Goal: Transaction & Acquisition: Purchase product/service

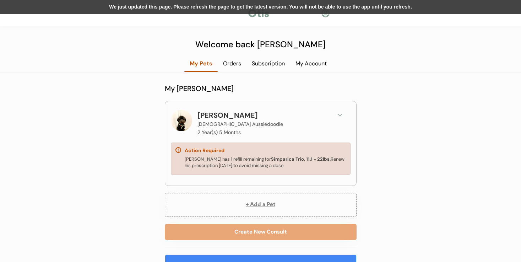
click at [299, 151] on div "Action Required" at bounding box center [261, 150] width 171 height 7
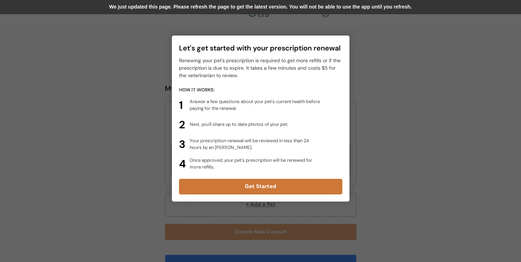
click at [271, 185] on button "Get Started" at bounding box center [260, 187] width 163 height 16
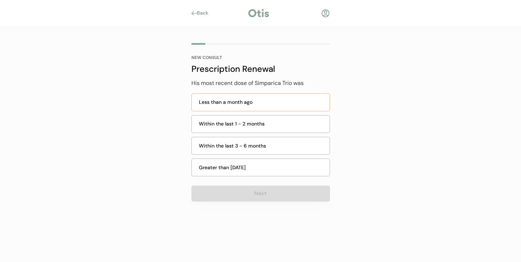
click at [241, 101] on div "Less than a month ago" at bounding box center [262, 101] width 127 height 7
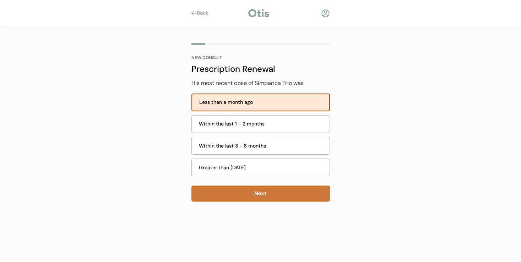
click at [240, 191] on button "Next" at bounding box center [261, 193] width 139 height 16
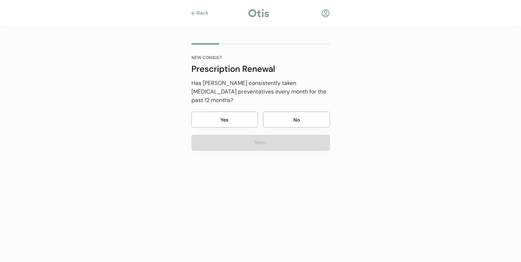
click at [227, 113] on button "Yes" at bounding box center [225, 120] width 67 height 16
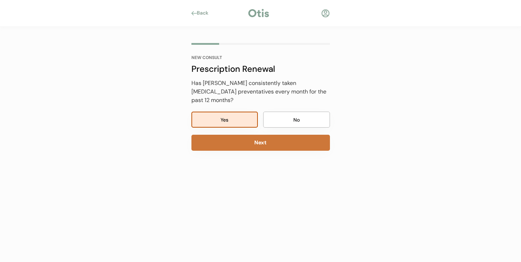
click at [243, 137] on button "Next" at bounding box center [261, 143] width 139 height 16
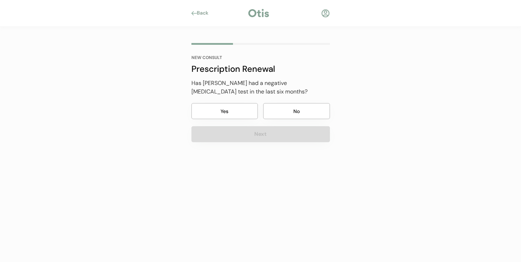
click at [217, 109] on button "Yes" at bounding box center [225, 111] width 67 height 16
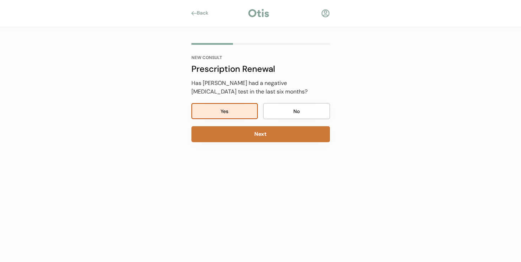
click at [229, 135] on button "Next" at bounding box center [261, 134] width 139 height 16
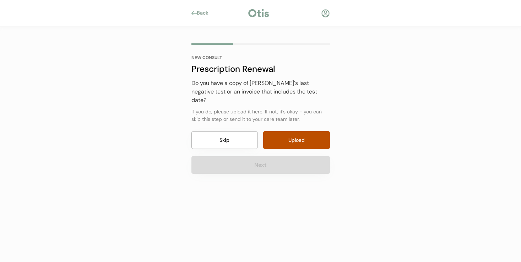
click at [285, 136] on input "file" at bounding box center [296, 140] width 67 height 18
type input "C:\fakepath\LabResult 2025-09-06.pdf"
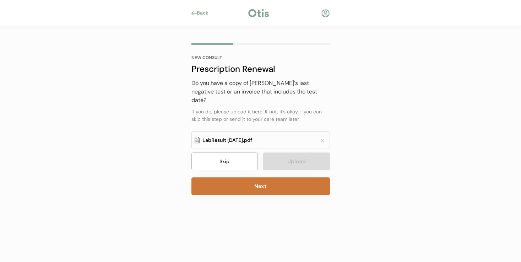
click at [259, 179] on button "Next" at bounding box center [261, 186] width 139 height 18
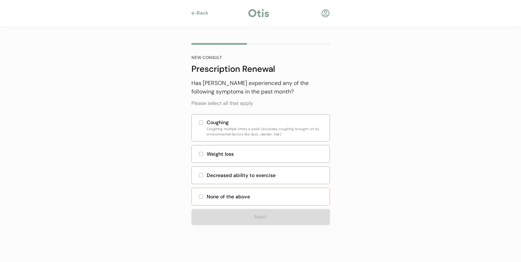
click at [200, 198] on div at bounding box center [201, 197] width 4 height 4
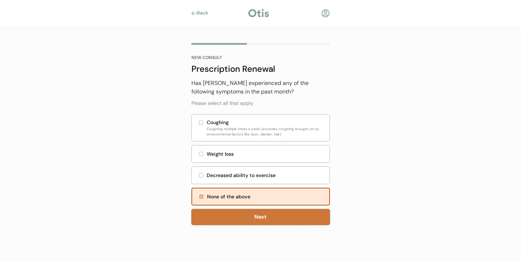
click at [251, 221] on button "Next" at bounding box center [261, 217] width 139 height 16
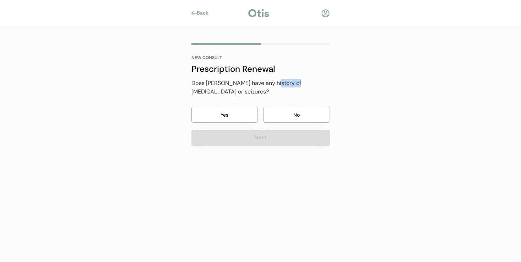
drag, startPoint x: 274, startPoint y: 84, endPoint x: 295, endPoint y: 86, distance: 21.0
click at [295, 86] on div "Does Hugh have any history of epilepsy or seizures?" at bounding box center [261, 87] width 139 height 17
copy div "epilepsy"
drag, startPoint x: 304, startPoint y: 83, endPoint x: 322, endPoint y: 85, distance: 18.5
click at [322, 85] on div "Does Hugh have any history of epilepsy or seizures?" at bounding box center [261, 87] width 139 height 17
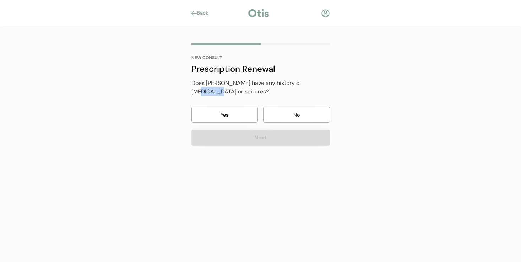
copy div "seizure"
click at [282, 109] on button "No" at bounding box center [296, 115] width 67 height 16
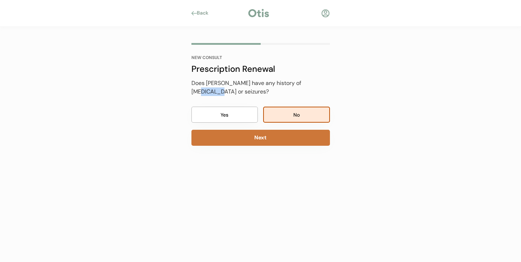
click at [268, 130] on button "Next" at bounding box center [261, 138] width 139 height 16
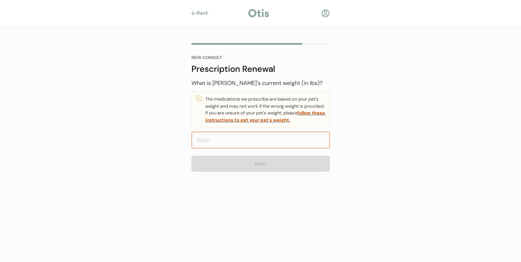
click at [265, 138] on input "input" at bounding box center [261, 139] width 139 height 17
click at [267, 140] on input "input" at bounding box center [261, 139] width 139 height 17
click at [270, 121] on font "follow these instructions to get your pet's weight." at bounding box center [265, 116] width 121 height 13
click at [213, 141] on input "input" at bounding box center [261, 139] width 139 height 17
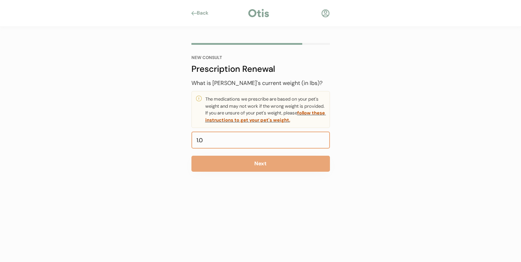
type input "16.0"
click at [406, 112] on div "Back NEW CONSULT Prescription Renewal His most recent dose of Simparica Trio wa…" at bounding box center [260, 131] width 521 height 262
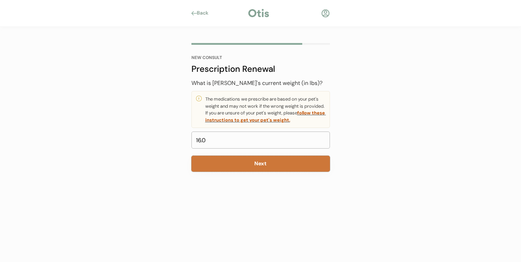
click at [260, 167] on button "Next" at bounding box center [261, 164] width 139 height 16
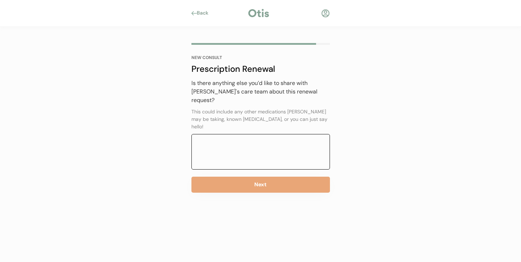
click at [268, 134] on textarea at bounding box center [261, 152] width 139 height 36
drag, startPoint x: 213, startPoint y: 127, endPoint x: 179, endPoint y: 127, distance: 33.8
click at [179, 127] on div "Back NEW CONSULT Prescription Renewal His most recent dose of Simparica Trio wa…" at bounding box center [260, 131] width 521 height 262
paste textarea "Anaphylaxis - May 11, 2025"
click at [197, 134] on textarea "Anaphylaxis - May 11, 2025" at bounding box center [261, 152] width 139 height 36
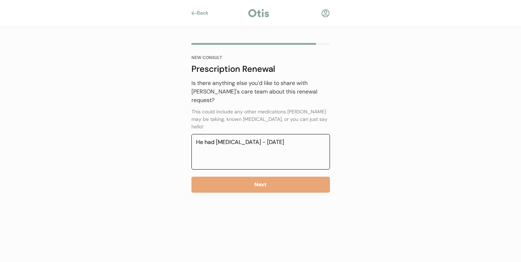
click at [218, 134] on textarea "He had Anaphylaxis - May 11, 2025" at bounding box center [261, 152] width 139 height 36
click at [249, 134] on textarea "He had anaphylaxis - May 11, 2025" at bounding box center [261, 152] width 139 height 36
click at [320, 134] on textarea "He had anaphylaxis reaction on May 11, 2025" at bounding box center [261, 152] width 139 height 36
click at [250, 136] on textarea "He had anaphylaxis reaction on May 11, 2025 towards Lepto" at bounding box center [261, 152] width 139 height 36
click at [197, 134] on textarea "He had anaphylaxis reaction on May 11, 2025 towards Lepto vaccine." at bounding box center [261, 152] width 139 height 36
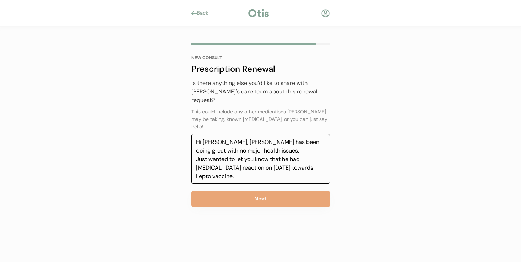
click at [241, 162] on textarea "Hi Otis team, Hugh has been doing great with no major health issues. Just wante…" at bounding box center [261, 159] width 139 height 50
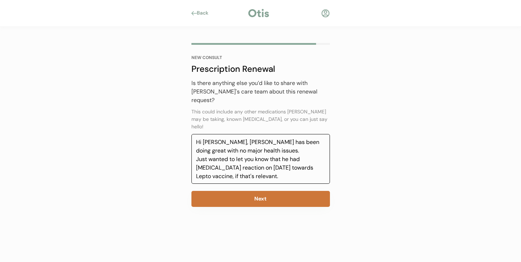
type textarea "Hi Otis team, Hugh has been doing great with no major health issues. Just wante…"
click at [258, 191] on button "Next" at bounding box center [261, 199] width 139 height 16
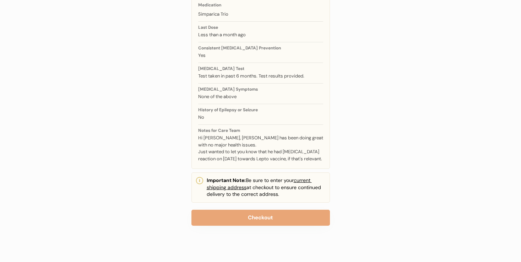
scroll to position [107, 0]
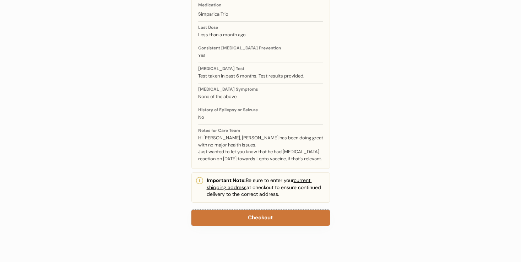
click at [253, 217] on button "Checkout" at bounding box center [261, 218] width 139 height 16
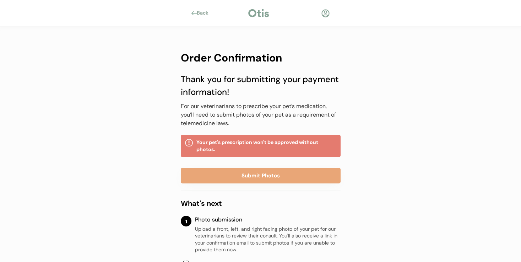
click at [446, 143] on div "Back Order Confirmation Thank you for submitting your payment information! For …" at bounding box center [260, 222] width 521 height 444
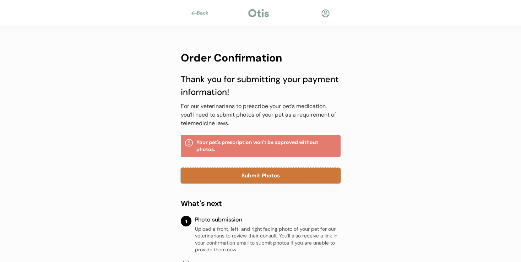
click at [261, 174] on button "Submit Photos" at bounding box center [261, 176] width 160 height 16
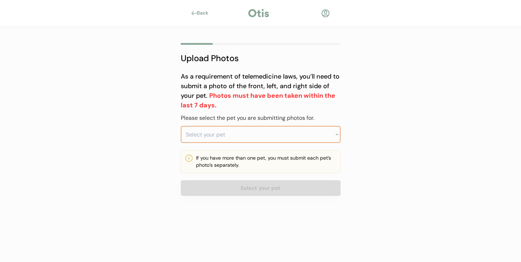
click at [259, 134] on select "Select your pet Hugh" at bounding box center [261, 134] width 160 height 17
select select ""1348695171700984260__LOOKUP__1732380058834x556107426995896300""
click at [181, 126] on select "Select your pet Hugh" at bounding box center [261, 134] width 160 height 17
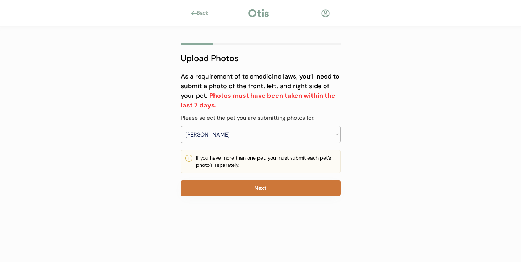
click at [247, 186] on button "Next" at bounding box center [261, 188] width 160 height 16
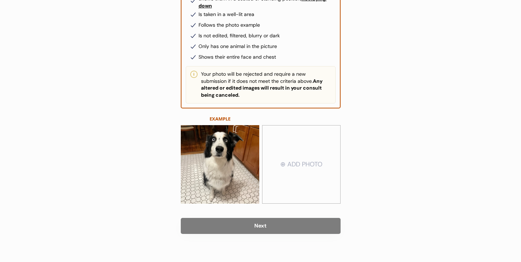
scroll to position [125, 0]
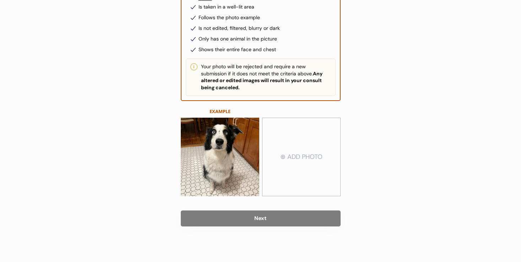
click at [297, 156] on input "file" at bounding box center [302, 156] width 78 height 77
type input "C:\fakepath\IMG_6428.heic"
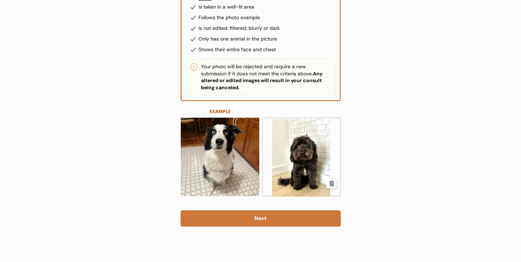
click at [259, 219] on button "Next" at bounding box center [261, 218] width 160 height 16
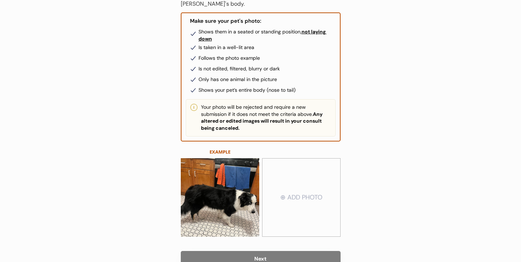
scroll to position [125, 0]
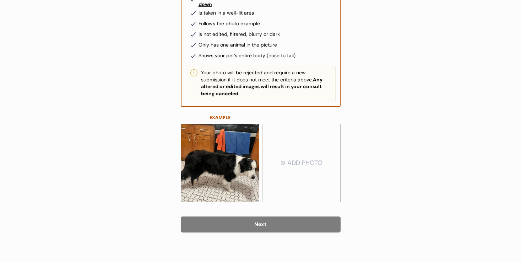
click at [305, 158] on input "file" at bounding box center [302, 162] width 78 height 77
type input "C:\fakepath\IMG_6432.heic"
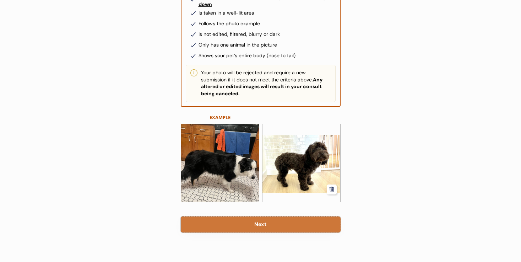
click at [262, 221] on button "Next" at bounding box center [261, 224] width 160 height 16
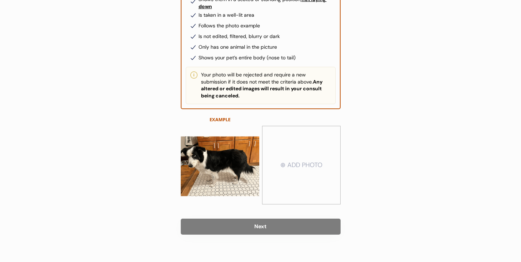
scroll to position [125, 0]
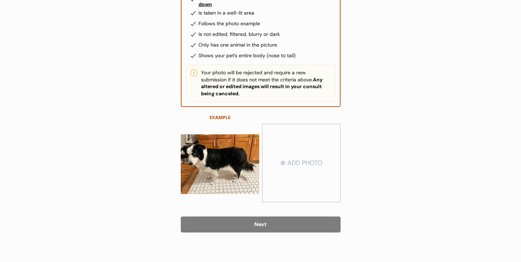
click at [302, 156] on input "file" at bounding box center [302, 162] width 78 height 77
type input "C:\fakepath\IMG_6430.heic"
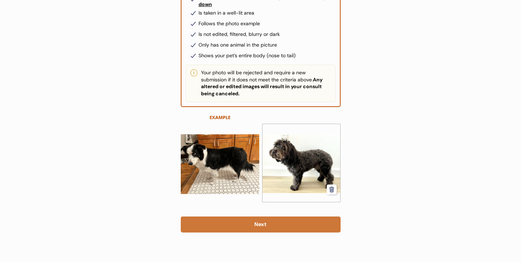
click at [257, 219] on button "Next" at bounding box center [261, 224] width 160 height 16
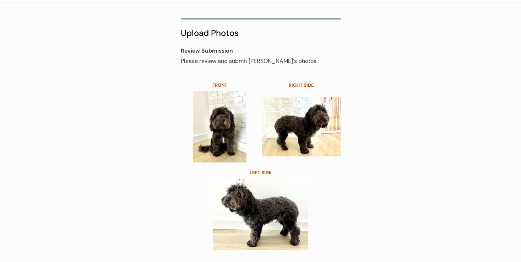
scroll to position [72, 0]
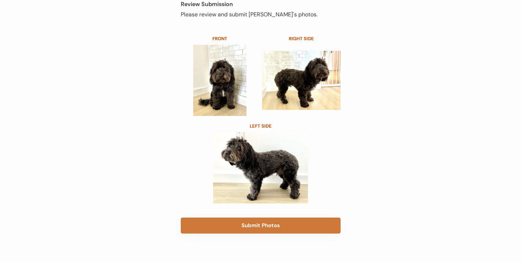
click at [253, 225] on button "Submit Photos" at bounding box center [261, 225] width 160 height 16
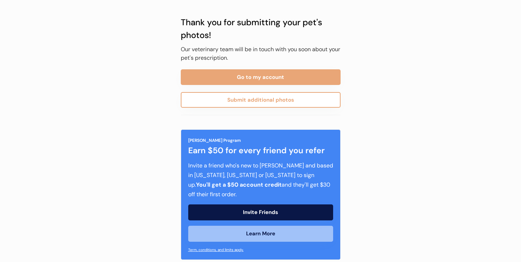
scroll to position [12, 0]
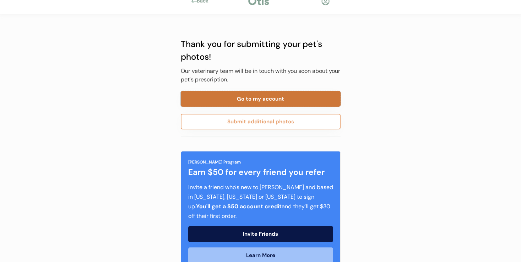
click at [285, 101] on button "Go to my account" at bounding box center [261, 99] width 160 height 16
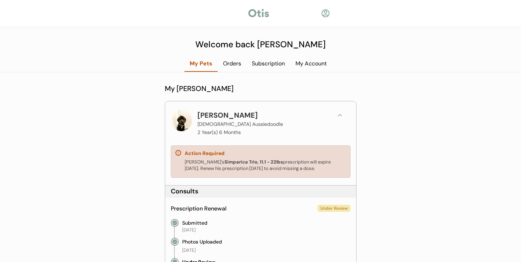
click at [326, 13] on div at bounding box center [325, 13] width 9 height 9
click at [326, 14] on div at bounding box center [325, 13] width 9 height 9
click at [307, 63] on div "My Account" at bounding box center [311, 64] width 42 height 8
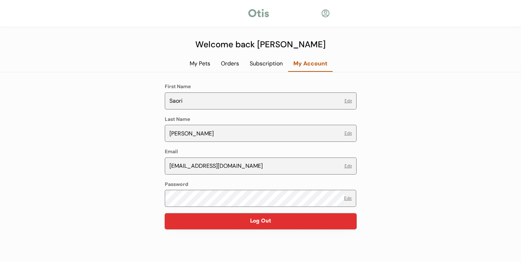
click at [253, 224] on button "Log Out" at bounding box center [261, 221] width 192 height 16
